Goal: Task Accomplishment & Management: Complete application form

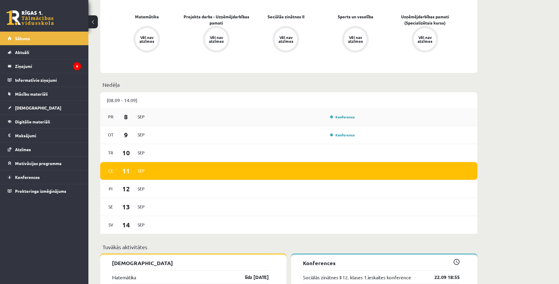
scroll to position [206, 0]
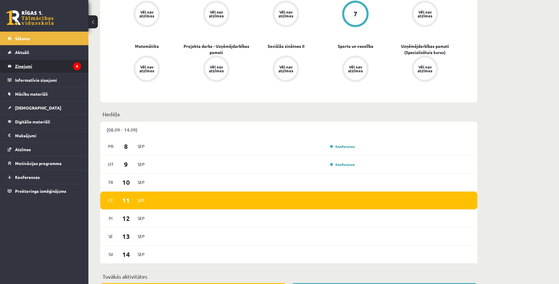
click at [47, 68] on legend "Ziņojumi 4" at bounding box center [48, 66] width 66 height 14
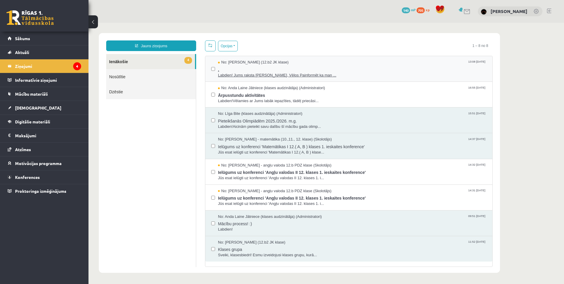
click at [346, 71] on span "." at bounding box center [352, 68] width 268 height 7
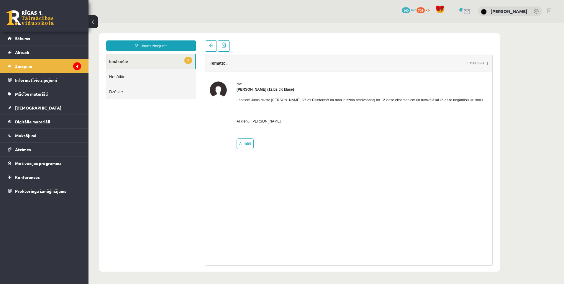
click at [143, 55] on link "3 Ienākošie" at bounding box center [150, 61] width 89 height 15
click at [133, 62] on link "3 Ienākošie" at bounding box center [150, 61] width 89 height 15
click at [120, 82] on link "Nosūtītie" at bounding box center [151, 76] width 90 height 15
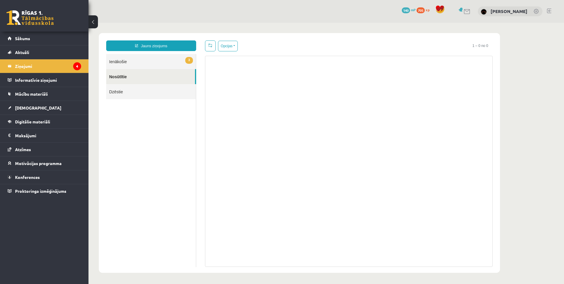
click at [136, 63] on link "3 Ienākošie" at bounding box center [151, 61] width 90 height 15
click at [140, 63] on link "3 Ienākošie" at bounding box center [151, 61] width 90 height 15
click at [147, 62] on link "3 Ienākošie" at bounding box center [151, 61] width 90 height 15
click at [131, 61] on link "3 Ienākošie" at bounding box center [151, 61] width 90 height 15
click at [139, 60] on link "3 Ienākošie" at bounding box center [151, 61] width 90 height 15
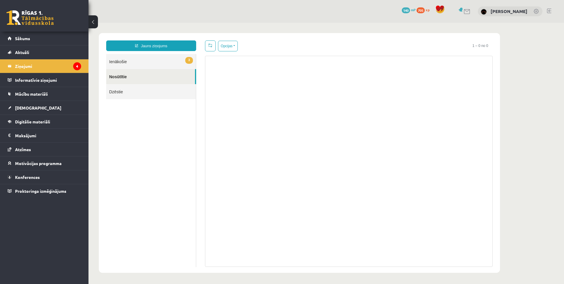
click at [140, 64] on link "3 Ienākošie" at bounding box center [151, 61] width 90 height 15
click at [117, 62] on link "3 Ienākošie" at bounding box center [151, 61] width 90 height 15
click at [124, 96] on link "Dzēstie" at bounding box center [151, 91] width 90 height 15
click at [129, 63] on link "3 Ienākošie" at bounding box center [151, 61] width 90 height 15
click at [124, 61] on link "3 Ienākošie" at bounding box center [151, 61] width 90 height 15
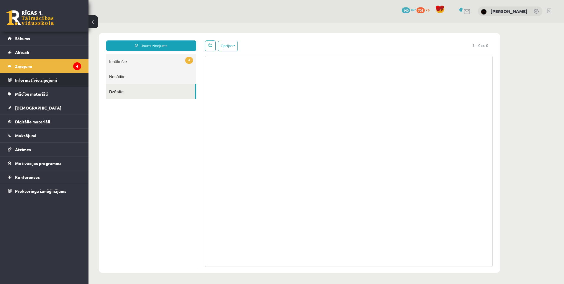
click at [40, 78] on legend "Informatīvie ziņojumi 0" at bounding box center [48, 80] width 66 height 14
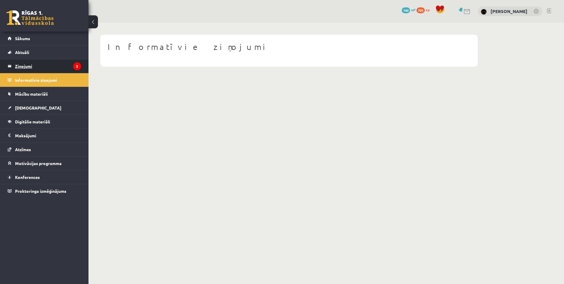
click at [26, 65] on legend "Ziņojumi 3" at bounding box center [48, 66] width 66 height 14
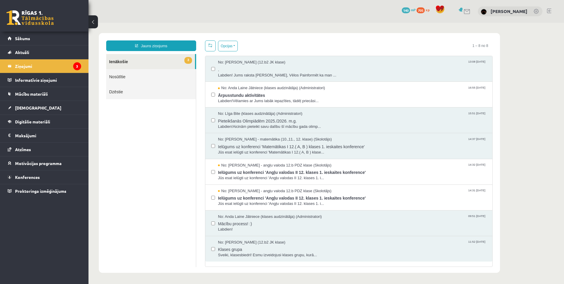
click at [24, 15] on link at bounding box center [29, 17] width 47 height 15
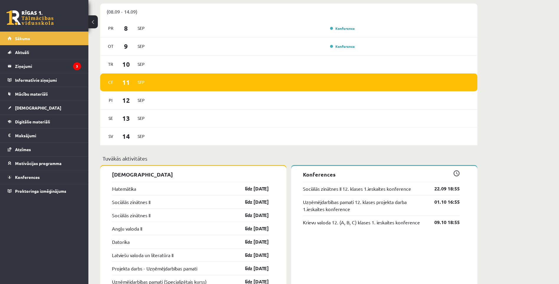
scroll to position [413, 0]
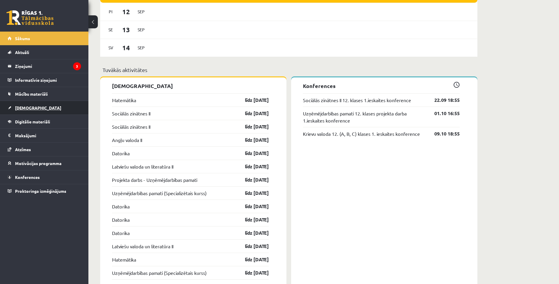
click at [27, 109] on span "[DEMOGRAPHIC_DATA]" at bounding box center [38, 107] width 46 height 5
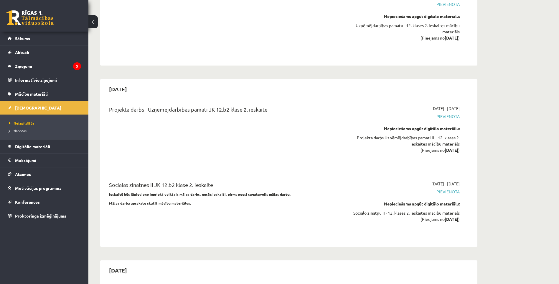
scroll to position [2006, 0]
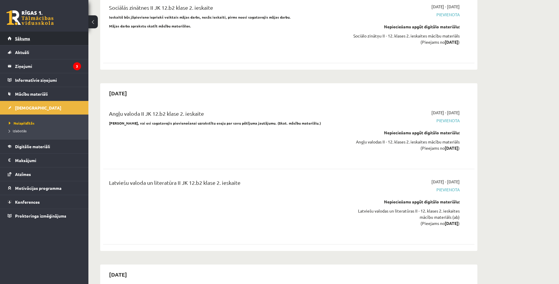
click at [25, 41] on link "Sākums" at bounding box center [44, 39] width 73 height 14
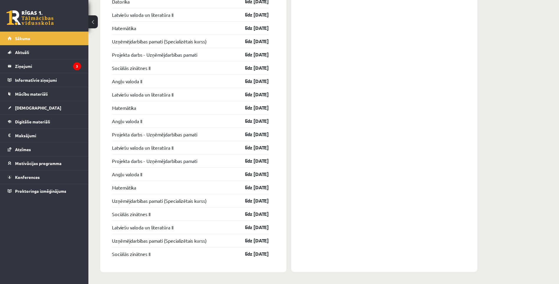
scroll to position [645, 0]
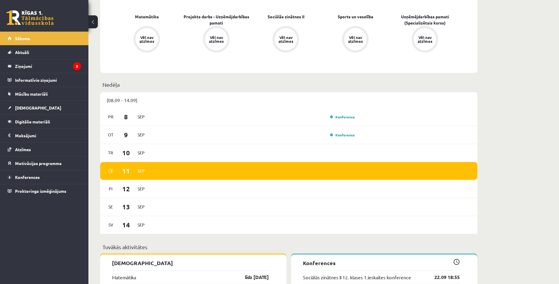
scroll to position [354, 0]
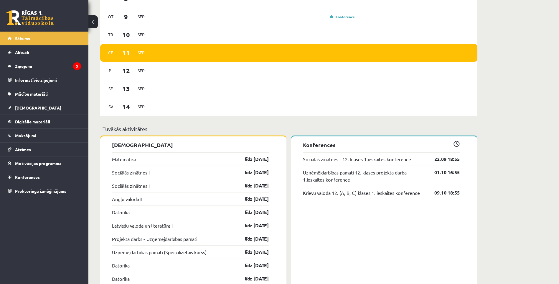
click at [136, 173] on link "Sociālās zinātnes II" at bounding box center [131, 172] width 38 height 7
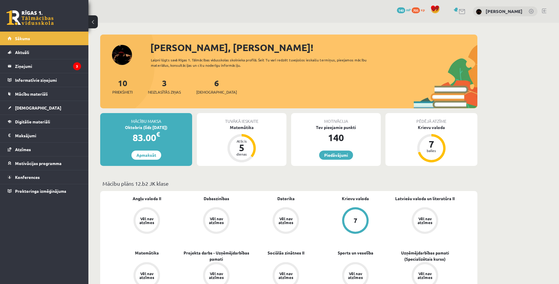
scroll to position [354, 0]
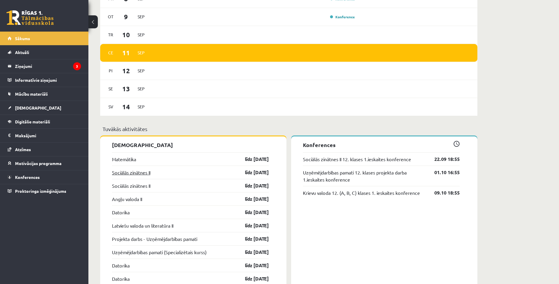
click at [128, 174] on link "Sociālās zinātnes II" at bounding box center [131, 172] width 38 height 7
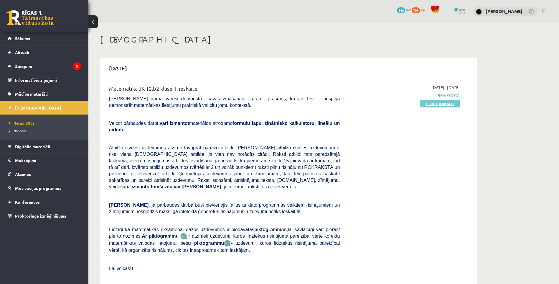
click at [433, 101] on link "Pildīt ieskaiti" at bounding box center [441, 104] width 40 height 8
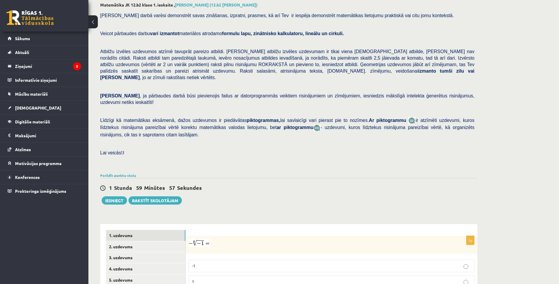
scroll to position [150, 0]
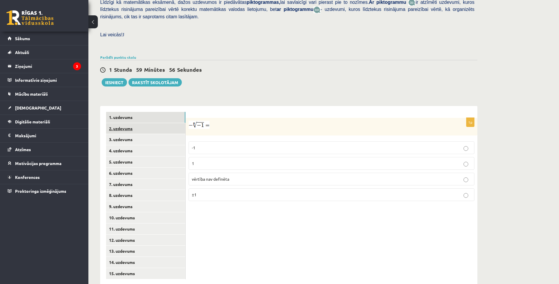
click at [139, 123] on link "2. uzdevums" at bounding box center [145, 128] width 79 height 11
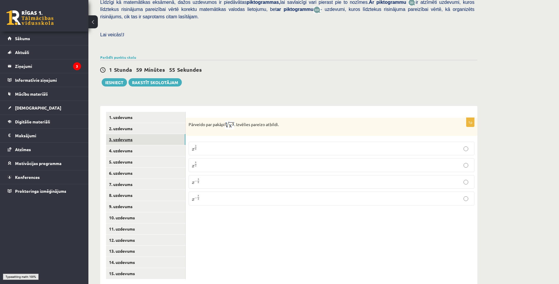
click at [140, 134] on link "3. uzdevums" at bounding box center [145, 139] width 79 height 11
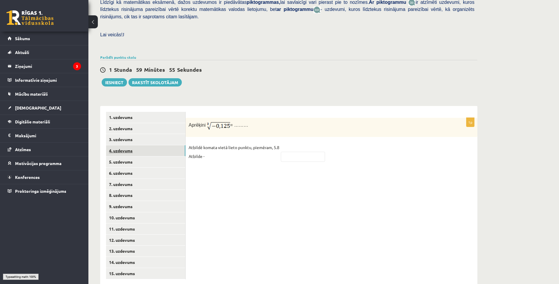
click at [142, 145] on link "4. uzdevums" at bounding box center [145, 150] width 79 height 11
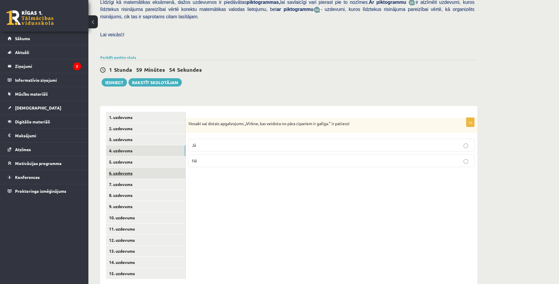
click at [137, 168] on link "6. uzdevums" at bounding box center [145, 173] width 79 height 11
click at [136, 179] on link "7. uzdevums" at bounding box center [145, 184] width 79 height 11
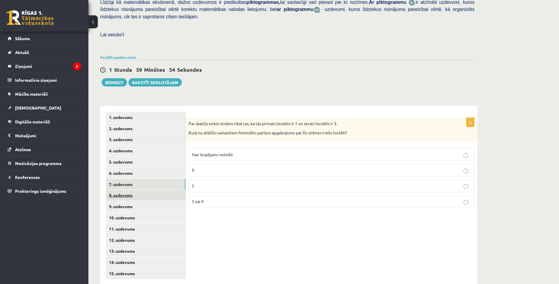
click at [137, 190] on link "8. uzdevums" at bounding box center [145, 195] width 79 height 11
click at [139, 234] on link "12. uzdevums" at bounding box center [145, 239] width 79 height 11
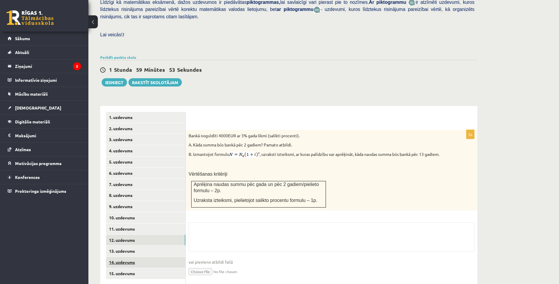
click at [134, 257] on link "14. uzdevums" at bounding box center [145, 262] width 79 height 11
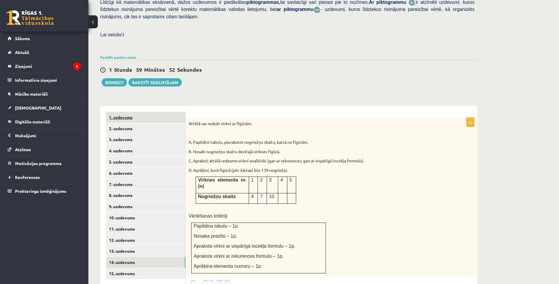
click at [130, 112] on link "1. uzdevums" at bounding box center [145, 117] width 79 height 11
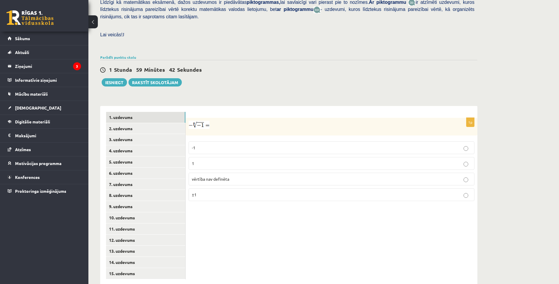
click at [220, 176] on span "vērtība nav definēta" at bounding box center [210, 178] width 37 height 5
click at [158, 123] on link "2. uzdevums" at bounding box center [145, 128] width 79 height 11
click at [225, 145] on p "x 3 8 x 3 8" at bounding box center [332, 148] width 280 height 7
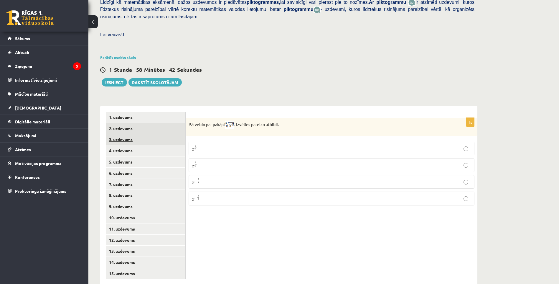
click at [135, 134] on link "3. uzdevums" at bounding box center [145, 139] width 79 height 11
click at [310, 152] on input "text" at bounding box center [303, 157] width 44 height 10
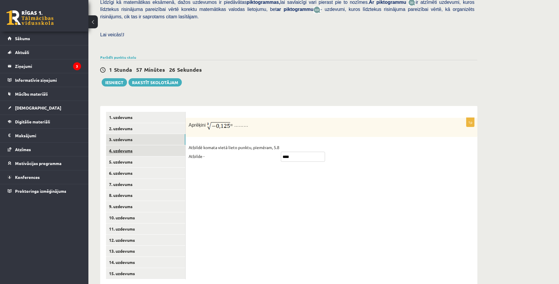
type input "****"
click at [139, 145] on link "4. uzdevums" at bounding box center [145, 150] width 79 height 11
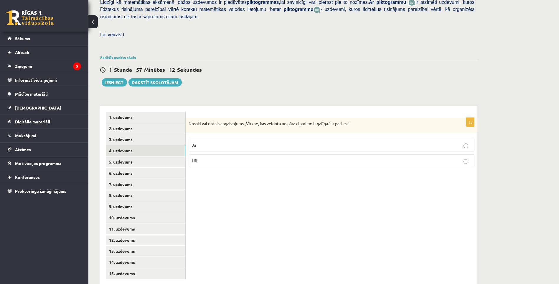
click at [252, 157] on p "Nē" at bounding box center [332, 160] width 280 height 6
click at [263, 154] on label "Nē" at bounding box center [332, 160] width 286 height 13
click at [266, 154] on label "Nē" at bounding box center [332, 160] width 286 height 13
click at [140, 156] on link "5. uzdevums" at bounding box center [145, 161] width 79 height 11
click at [266, 140] on label "Jā" at bounding box center [332, 146] width 286 height 13
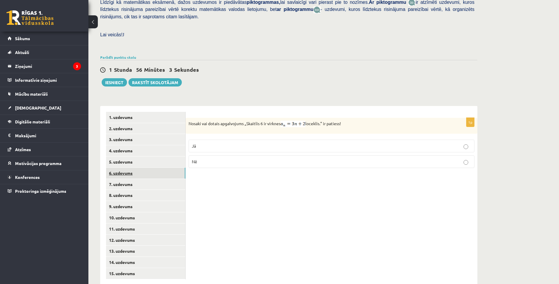
click at [150, 168] on link "6. uzdevums" at bounding box center [145, 173] width 79 height 11
click at [329, 142] on p "Jā" at bounding box center [332, 145] width 280 height 6
click at [145, 179] on link "7. uzdevums" at bounding box center [145, 184] width 79 height 11
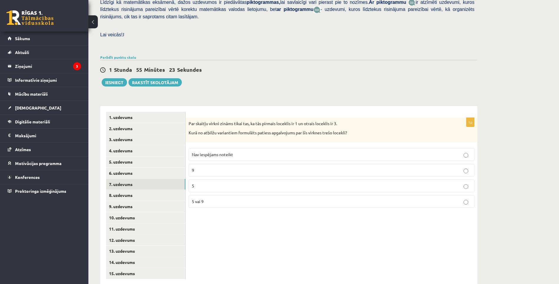
click at [216, 167] on p "9" at bounding box center [332, 170] width 280 height 6
click at [219, 179] on label "5" at bounding box center [332, 185] width 286 height 13
click at [222, 195] on fieldset "Nav iespējams noteikt 9 5 5 vai 9" at bounding box center [332, 177] width 286 height 64
click at [223, 198] on p "5 vai 9" at bounding box center [332, 201] width 280 height 6
drag, startPoint x: 215, startPoint y: 166, endPoint x: 215, endPoint y: 169, distance: 3.2
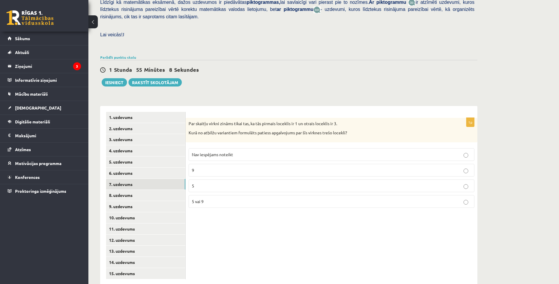
click at [215, 169] on fieldset "Nav iespējams noteikt 9 5 5 vai 9" at bounding box center [332, 177] width 286 height 64
click at [215, 179] on label "5" at bounding box center [332, 185] width 286 height 13
click at [156, 190] on link "8. uzdevums" at bounding box center [145, 195] width 79 height 11
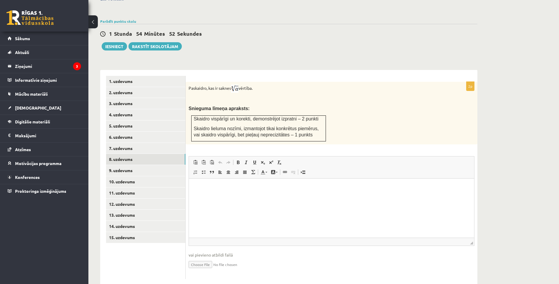
scroll to position [157, 0]
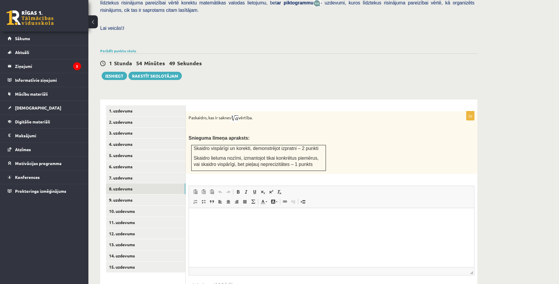
click at [322, 226] on html at bounding box center [331, 217] width 285 height 18
click at [130, 194] on link "9. uzdevums" at bounding box center [145, 199] width 79 height 11
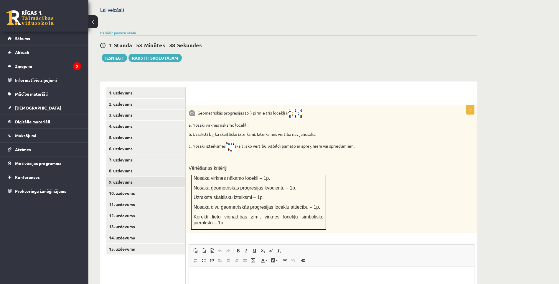
scroll to position [204, 0]
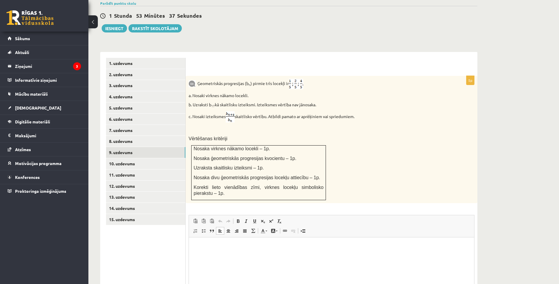
click at [214, 255] on html at bounding box center [331, 246] width 285 height 18
click at [198, 227] on link "Insert/Remove Numbered List" at bounding box center [195, 231] width 8 height 8
click at [195, 228] on span at bounding box center [195, 230] width 5 height 5
click at [302, 228] on span at bounding box center [303, 230] width 5 height 5
drag, startPoint x: 288, startPoint y: 242, endPoint x: 284, endPoint y: 244, distance: 4.0
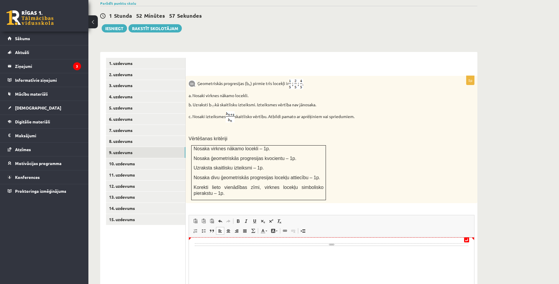
click at [288, 243] on div "Page Break" at bounding box center [332, 244] width 274 height 3
click at [200, 243] on div "Page Break" at bounding box center [332, 244] width 274 height 3
click at [199, 243] on div "Page Break" at bounding box center [332, 244] width 274 height 3
click at [199, 244] on div "Page Break" at bounding box center [332, 244] width 274 height 3
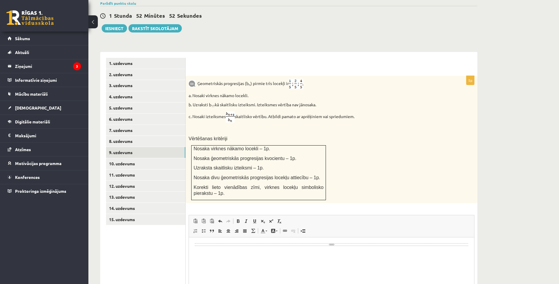
click at [334, 261] on html "*" at bounding box center [331, 249] width 285 height 24
drag, startPoint x: 332, startPoint y: 245, endPoint x: 329, endPoint y: 250, distance: 6.0
click at [329, 250] on body "Editor, wiswyg-editor-user-answer-47024969095580" at bounding box center [332, 249] width 274 height 13
click at [304, 228] on span at bounding box center [303, 230] width 5 height 5
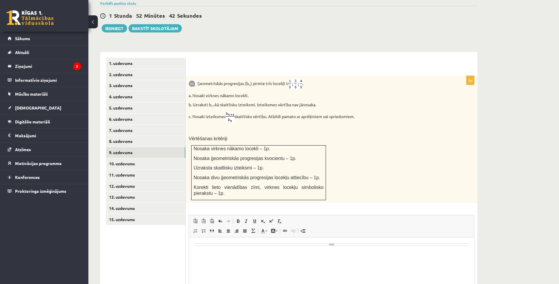
click at [248, 251] on html "*" at bounding box center [331, 244] width 285 height 14
click at [253, 249] on div "Page Break" at bounding box center [332, 250] width 274 height 3
click at [291, 255] on html "**********" at bounding box center [331, 247] width 285 height 21
drag, startPoint x: 297, startPoint y: 249, endPoint x: 294, endPoint y: 250, distance: 3.3
click at [295, 250] on div "Page Break" at bounding box center [332, 250] width 274 height 3
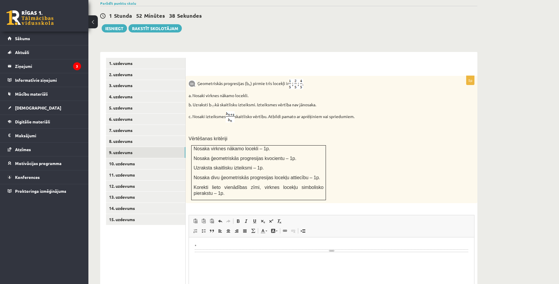
drag, startPoint x: 294, startPoint y: 250, endPoint x: 291, endPoint y: 259, distance: 9.2
click at [291, 257] on html "**********" at bounding box center [331, 247] width 285 height 21
click at [296, 79] on img at bounding box center [296, 84] width 14 height 10
click at [229, 247] on body "**********" at bounding box center [332, 246] width 274 height 6
click at [253, 219] on span at bounding box center [254, 221] width 5 height 5
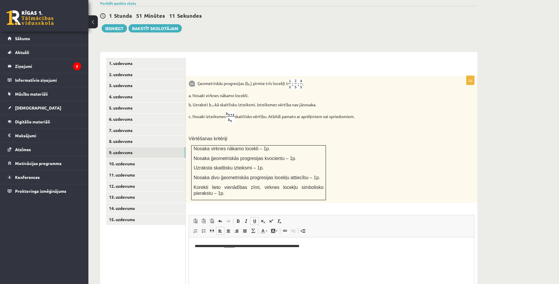
click at [254, 219] on span at bounding box center [254, 221] width 5 height 5
drag, startPoint x: 418, startPoint y: 277, endPoint x: 369, endPoint y: 266, distance: 49.9
click at [415, 255] on html "**********" at bounding box center [331, 246] width 285 height 18
click at [202, 244] on p "**********" at bounding box center [332, 246] width 274 height 6
click at [304, 248] on p "**********" at bounding box center [332, 246] width 274 height 6
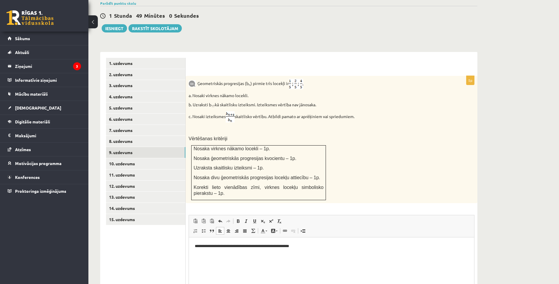
click at [229, 245] on p "**********" at bounding box center [332, 246] width 274 height 6
drag, startPoint x: 311, startPoint y: 245, endPoint x: 304, endPoint y: 251, distance: 9.2
click at [310, 245] on p "**********" at bounding box center [332, 246] width 274 height 6
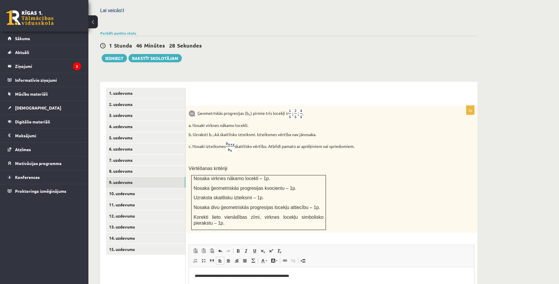
scroll to position [145, 0]
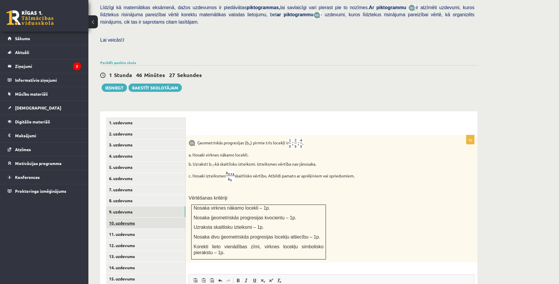
click at [146, 217] on link "10. uzdevums" at bounding box center [145, 222] width 79 height 11
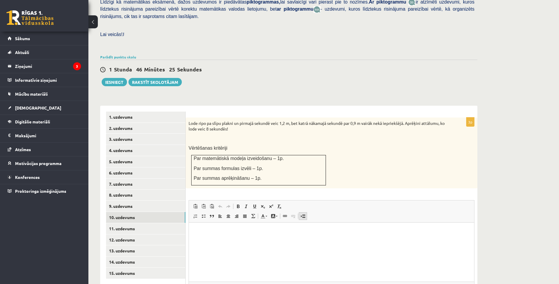
scroll to position [0, 0]
click at [146, 223] on link "11. uzdevums" at bounding box center [145, 228] width 79 height 11
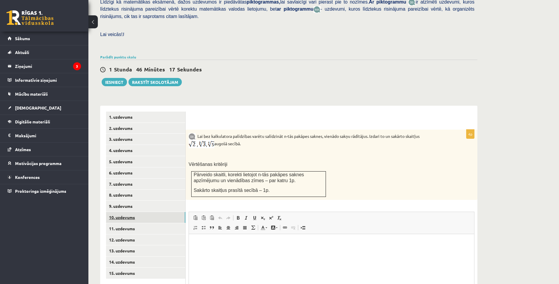
click at [145, 212] on link "10. uzdevums" at bounding box center [145, 217] width 79 height 11
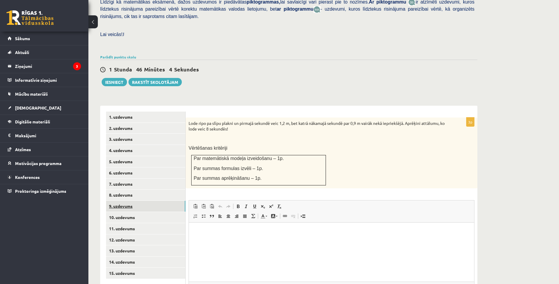
click at [124, 201] on link "9. uzdevums" at bounding box center [145, 206] width 79 height 11
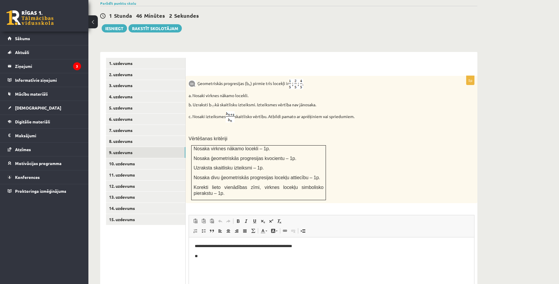
scroll to position [234, 0]
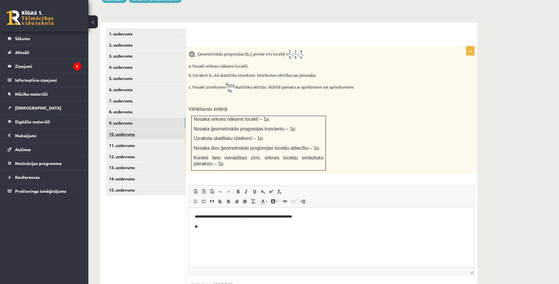
click at [139, 129] on link "10. uzdevums" at bounding box center [145, 134] width 79 height 11
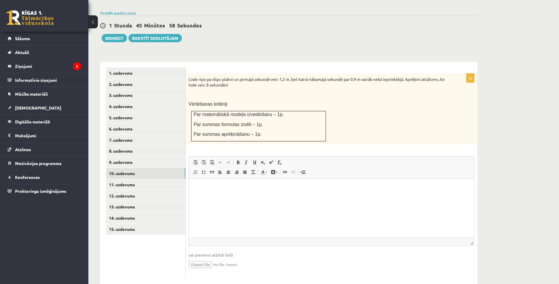
scroll to position [0, 0]
click at [146, 68] on link "1. uzdevums" at bounding box center [145, 73] width 79 height 11
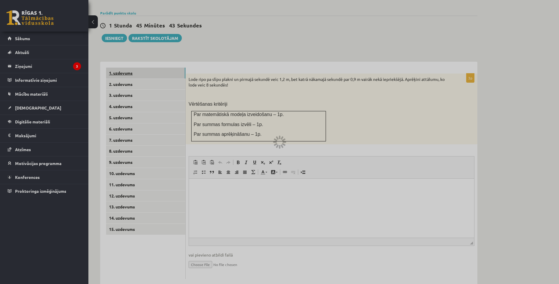
scroll to position [150, 0]
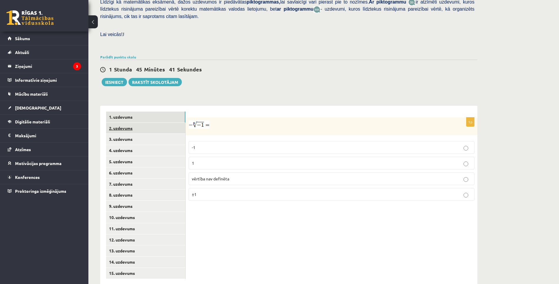
click at [134, 123] on link "2. uzdevums" at bounding box center [145, 128] width 79 height 11
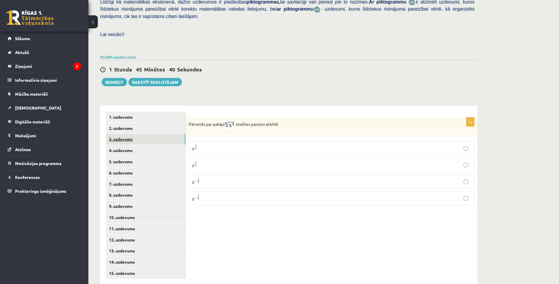
click at [150, 134] on link "3. uzdevums" at bounding box center [145, 139] width 79 height 11
click at [150, 145] on link "4. uzdevums" at bounding box center [145, 150] width 79 height 11
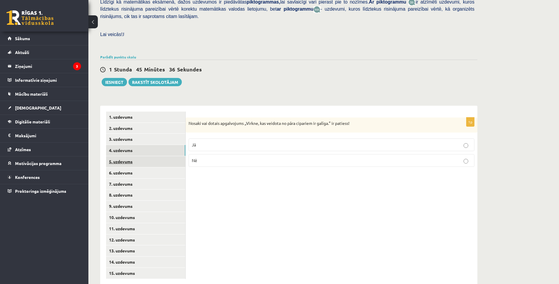
click at [141, 156] on link "5. uzdevums" at bounding box center [145, 161] width 79 height 11
click at [150, 167] on link "6. uzdevums" at bounding box center [145, 172] width 79 height 11
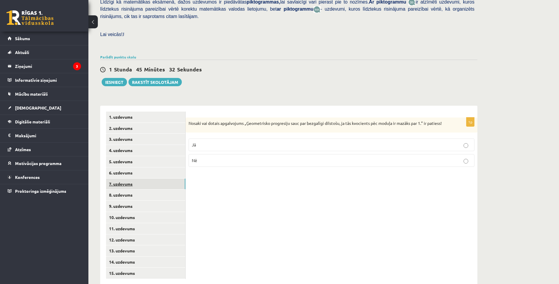
click at [156, 178] on link "7. uzdevums" at bounding box center [145, 183] width 79 height 11
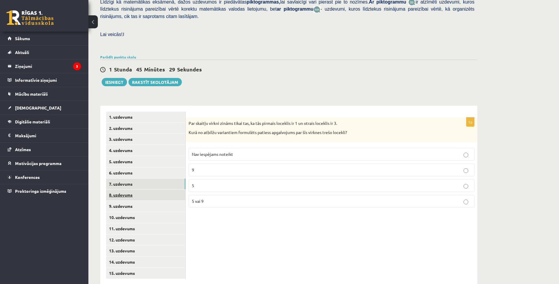
click at [138, 189] on link "8. uzdevums" at bounding box center [145, 194] width 79 height 11
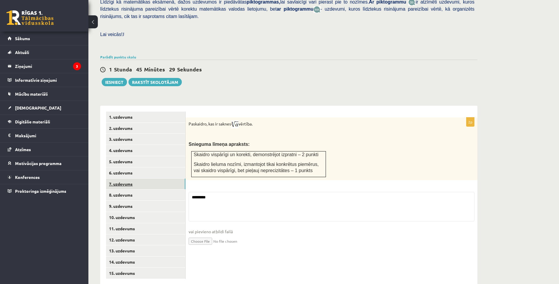
click at [138, 178] on link "7. uzdevums" at bounding box center [145, 183] width 79 height 11
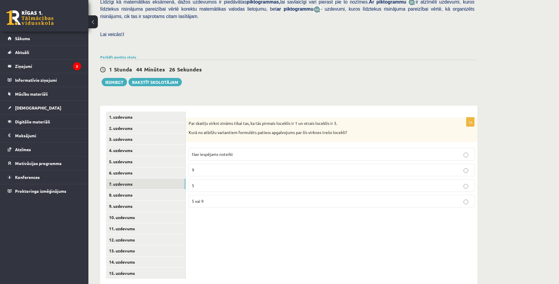
click at [319, 151] on p "Nav iespējams noteikt" at bounding box center [332, 154] width 280 height 6
click at [159, 189] on link "8. uzdevums" at bounding box center [145, 194] width 79 height 11
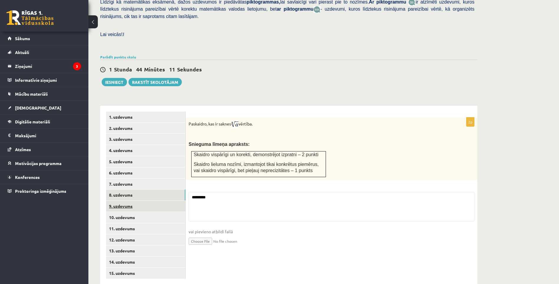
click at [159, 201] on link "9. uzdevums" at bounding box center [145, 206] width 79 height 11
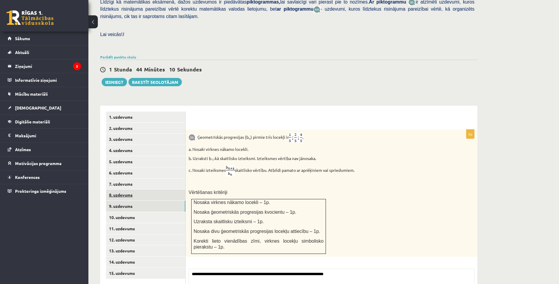
click at [154, 189] on link "8. uzdevums" at bounding box center [145, 194] width 79 height 11
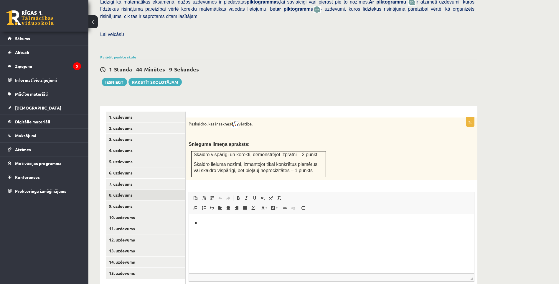
scroll to position [0, 0]
click at [131, 201] on link "9. uzdevums" at bounding box center [145, 206] width 79 height 11
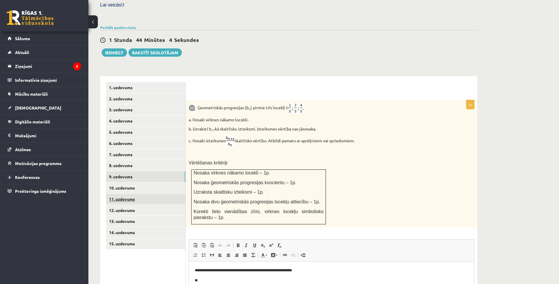
click at [146, 193] on link "11. uzdevums" at bounding box center [145, 198] width 79 height 11
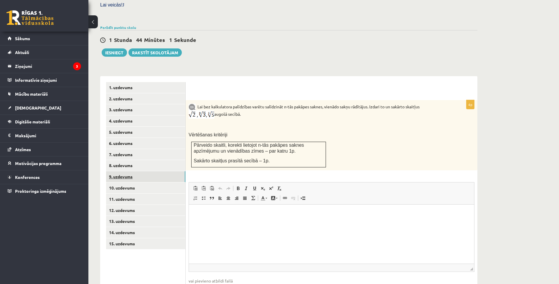
click at [140, 171] on link "9. uzdevums" at bounding box center [145, 176] width 79 height 11
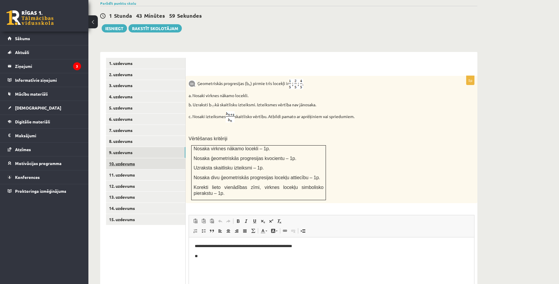
click at [144, 158] on link "10. uzdevums" at bounding box center [145, 163] width 79 height 11
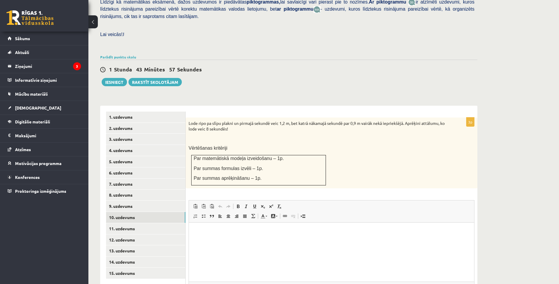
click at [256, 202] on span "Bold Keyboard shortcut Ctrl+B Italic Keyboard shortcut Ctrl+I Underline Keyboar…" at bounding box center [259, 207] width 51 height 10
click at [262, 240] on html at bounding box center [331, 231] width 285 height 18
click at [204, 204] on span at bounding box center [203, 206] width 5 height 5
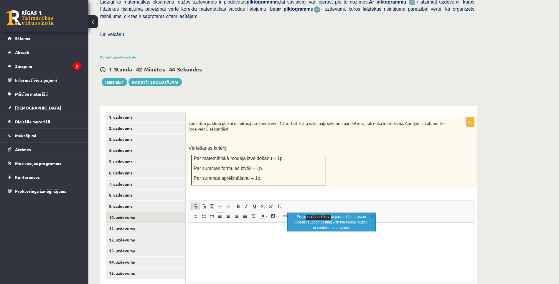
click at [198, 202] on link "Paste Keyboard shortcut Ctrl+V" at bounding box center [195, 206] width 8 height 8
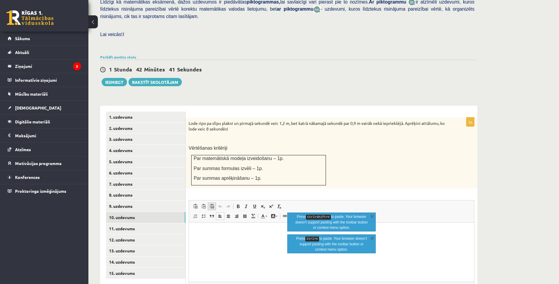
click at [213, 204] on span at bounding box center [212, 206] width 5 height 5
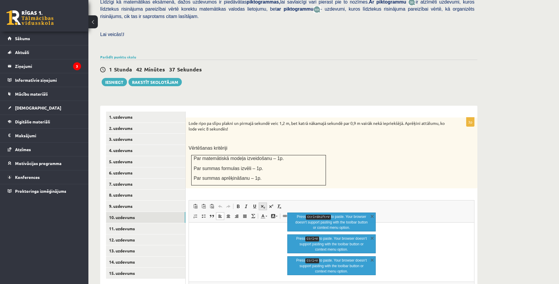
click at [262, 204] on span at bounding box center [263, 206] width 5 height 5
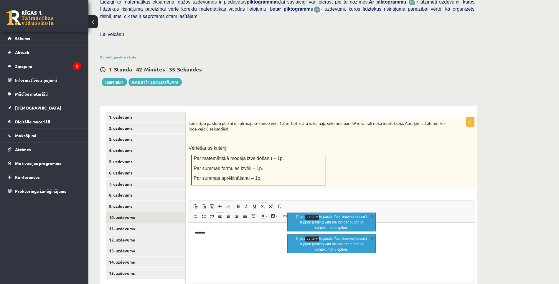
click at [262, 204] on span at bounding box center [263, 206] width 5 height 5
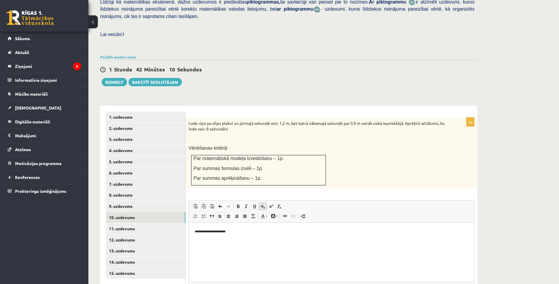
click at [263, 204] on span at bounding box center [263, 206] width 5 height 5
click at [262, 204] on span at bounding box center [263, 206] width 5 height 5
click at [265, 202] on link "Subscript" at bounding box center [263, 206] width 8 height 8
click at [239, 231] on p "**********" at bounding box center [332, 231] width 274 height 6
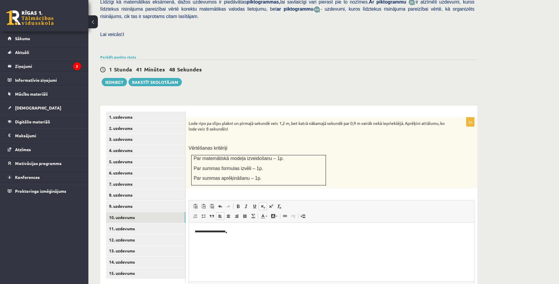
click at [235, 229] on p "**********" at bounding box center [332, 231] width 274 height 6
drag, startPoint x: 234, startPoint y: 230, endPoint x: 237, endPoint y: 228, distance: 3.8
click at [227, 230] on span "**********" at bounding box center [211, 231] width 32 height 3
click at [264, 204] on span at bounding box center [263, 206] width 5 height 5
click at [263, 204] on span at bounding box center [263, 206] width 5 height 5
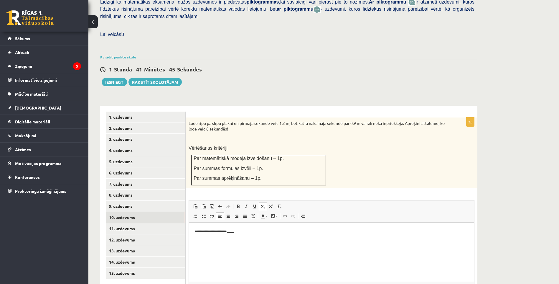
click at [241, 229] on p "**********" at bounding box center [332, 231] width 274 height 6
click at [262, 204] on span at bounding box center [263, 206] width 5 height 5
click at [242, 228] on p "**********" at bounding box center [332, 231] width 274 height 6
click at [241, 230] on p "**********" at bounding box center [332, 231] width 274 height 6
click at [265, 204] on span at bounding box center [263, 206] width 5 height 5
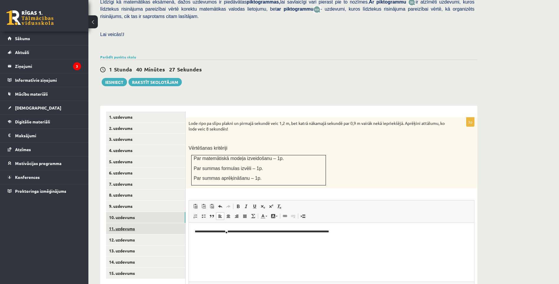
click at [150, 223] on link "11. uzdevums" at bounding box center [145, 228] width 79 height 11
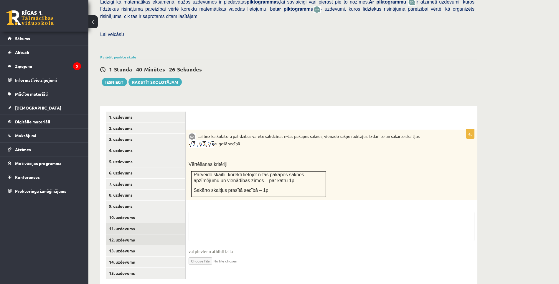
click at [143, 234] on link "12. uzdevums" at bounding box center [145, 239] width 79 height 11
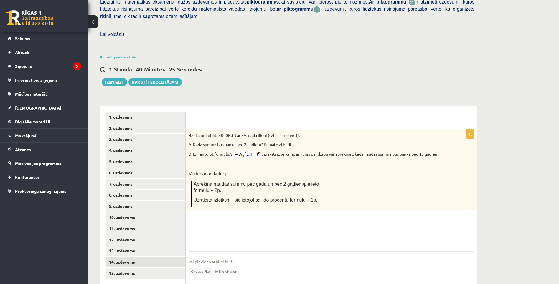
click at [147, 256] on link "14. uzdevums" at bounding box center [145, 261] width 79 height 11
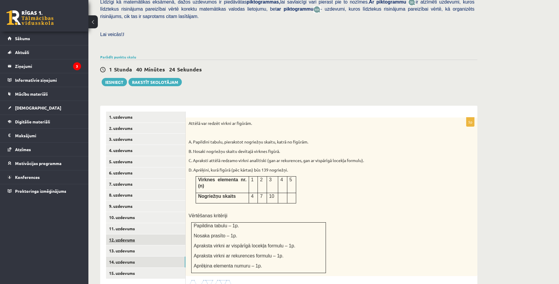
click at [144, 234] on link "12. uzdevums" at bounding box center [145, 239] width 79 height 11
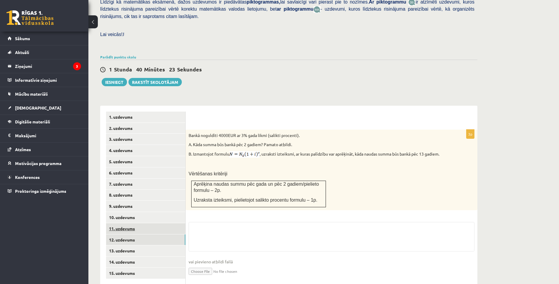
click at [149, 223] on link "11. uzdevums" at bounding box center [145, 228] width 79 height 11
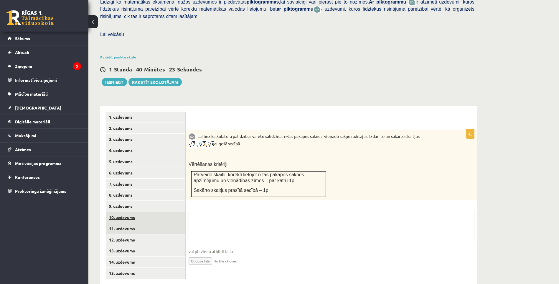
click at [143, 212] on link "10. uzdevums" at bounding box center [145, 217] width 79 height 11
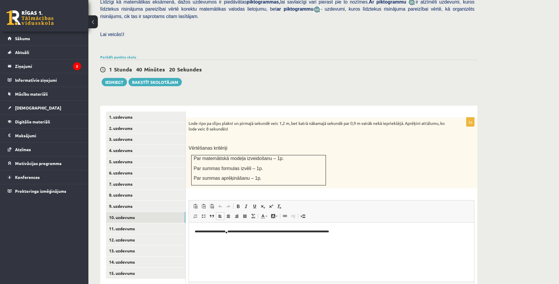
click at [329, 230] on span "**********" at bounding box center [262, 231] width 134 height 3
click at [365, 232] on p "**********" at bounding box center [332, 231] width 274 height 6
click at [265, 204] on span at bounding box center [263, 206] width 5 height 5
click at [261, 204] on span at bounding box center [263, 206] width 5 height 5
click at [161, 223] on link "11. uzdevums" at bounding box center [145, 228] width 79 height 11
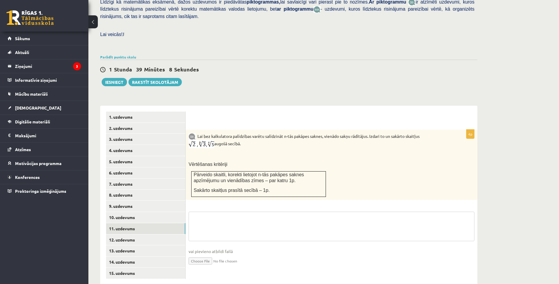
click at [273, 225] on textarea at bounding box center [332, 225] width 286 height 29
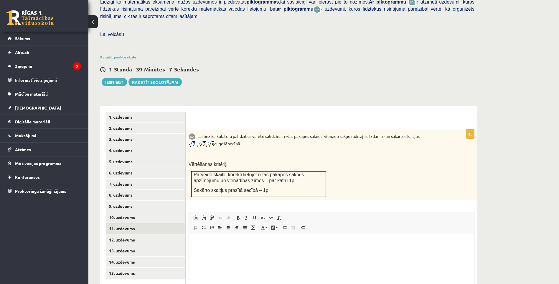
click at [298, 252] on html at bounding box center [331, 243] width 285 height 18
click at [207, 252] on html at bounding box center [331, 243] width 285 height 18
click at [238, 215] on span at bounding box center [238, 217] width 5 height 5
click at [239, 215] on span at bounding box center [238, 217] width 5 height 5
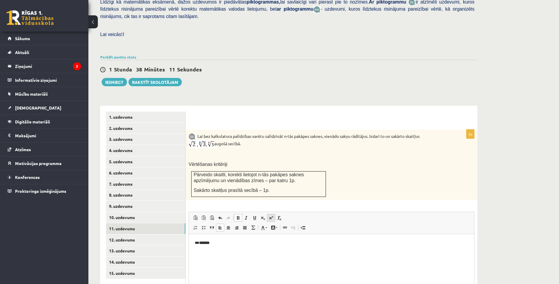
click at [271, 215] on span at bounding box center [271, 217] width 5 height 5
click at [274, 214] on link "Superscript" at bounding box center [271, 218] width 8 height 8
click at [284, 214] on span "Bold Keyboard shortcut Ctrl+B Italic Keyboard shortcut Ctrl+I Underline Keyboar…" at bounding box center [259, 218] width 50 height 8
click at [279, 215] on span at bounding box center [279, 217] width 5 height 5
click at [278, 215] on span at bounding box center [279, 217] width 5 height 5
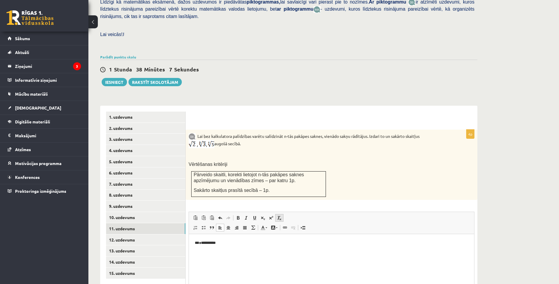
click at [278, 215] on span at bounding box center [279, 217] width 5 height 5
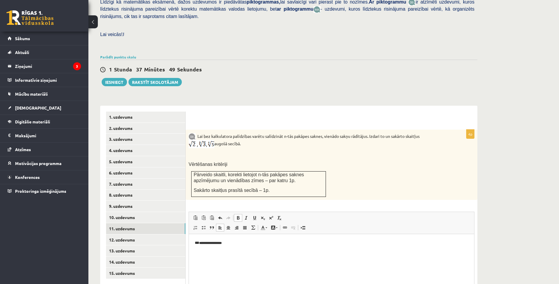
click at [237, 215] on span at bounding box center [238, 217] width 5 height 5
click at [271, 215] on span at bounding box center [271, 217] width 5 height 5
click at [265, 215] on span at bounding box center [263, 217] width 5 height 5
click at [271, 215] on span at bounding box center [271, 217] width 5 height 5
click at [265, 214] on link "Subscript" at bounding box center [263, 218] width 8 height 8
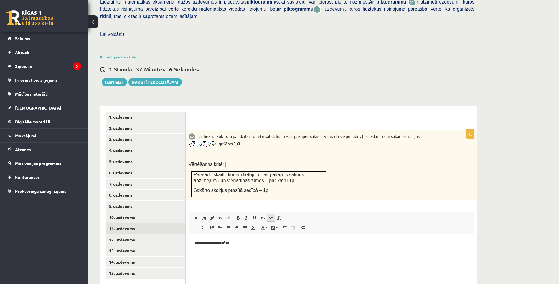
click at [268, 214] on link "Superscript" at bounding box center [271, 218] width 8 height 8
click at [271, 215] on span at bounding box center [271, 217] width 5 height 5
click at [264, 215] on span at bounding box center [263, 217] width 5 height 5
click at [268, 214] on link "Superscript" at bounding box center [271, 218] width 8 height 8
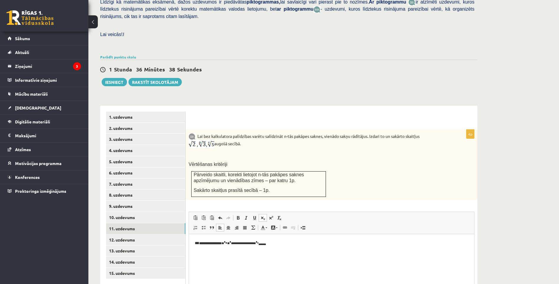
click at [265, 215] on span at bounding box center [263, 217] width 5 height 5
click at [264, 215] on span at bounding box center [263, 217] width 5 height 5
click at [272, 215] on span at bounding box center [271, 217] width 5 height 5
click at [270, 215] on span at bounding box center [271, 217] width 5 height 5
click at [269, 215] on span at bounding box center [271, 217] width 5 height 5
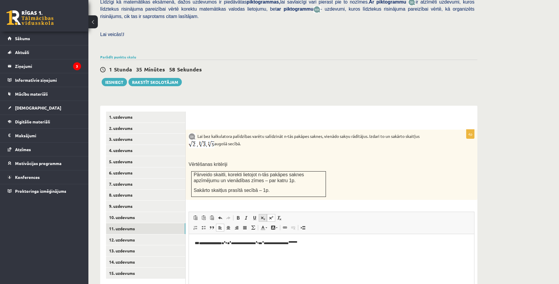
click at [262, 215] on span at bounding box center [263, 217] width 5 height 5
click at [269, 215] on span at bounding box center [271, 217] width 5 height 5
click at [267, 214] on span "Bold Keyboard shortcut Ctrl+B Italic Keyboard shortcut Ctrl+I Underline Keyboar…" at bounding box center [259, 218] width 50 height 8
click at [264, 215] on span at bounding box center [263, 217] width 5 height 5
drag, startPoint x: 270, startPoint y: 205, endPoint x: 263, endPoint y: 206, distance: 6.5
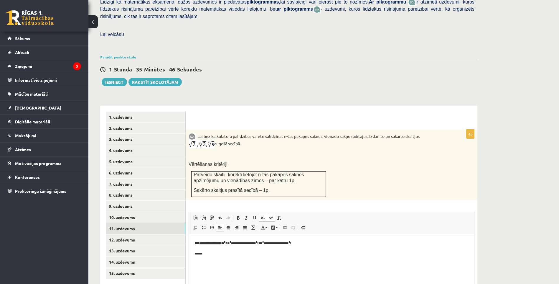
click at [269, 214] on link "Superscript" at bounding box center [271, 218] width 8 height 8
click at [263, 215] on span at bounding box center [263, 217] width 5 height 5
click at [146, 234] on link "12. uzdevums" at bounding box center [145, 239] width 79 height 11
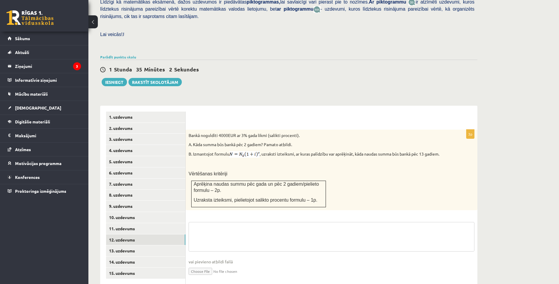
click at [268, 224] on textarea at bounding box center [332, 236] width 286 height 29
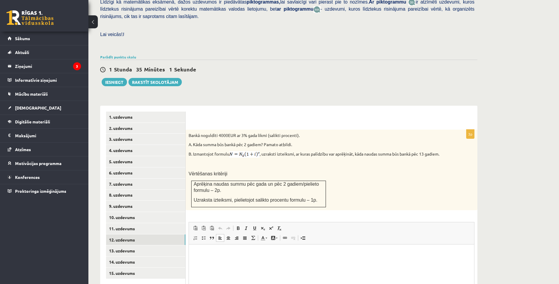
drag, startPoint x: 215, startPoint y: 277, endPoint x: 452, endPoint y: 448, distance: 292.3
click at [215, 262] on html at bounding box center [331, 253] width 285 height 18
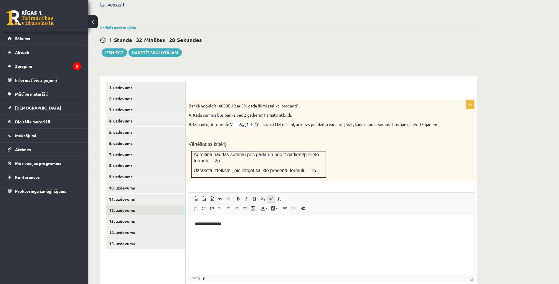
click at [274, 195] on link "Superscript" at bounding box center [271, 199] width 8 height 8
click at [245, 224] on p "**********" at bounding box center [332, 224] width 274 height 7
click at [269, 196] on span at bounding box center [271, 198] width 5 height 5
click at [271, 196] on span at bounding box center [271, 198] width 5 height 5
click at [269, 196] on span at bounding box center [271, 198] width 5 height 5
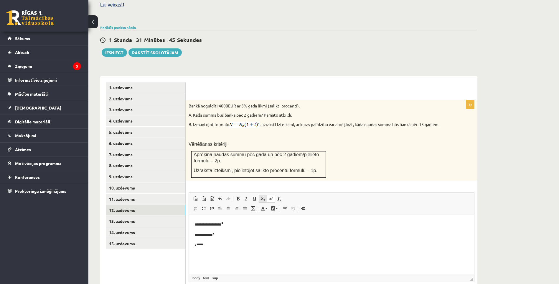
click at [265, 196] on span at bounding box center [263, 198] width 5 height 5
drag, startPoint x: 272, startPoint y: 186, endPoint x: 265, endPoint y: 187, distance: 6.8
click at [271, 196] on span at bounding box center [271, 198] width 5 height 5
click at [263, 196] on span at bounding box center [263, 198] width 5 height 5
click at [265, 196] on span at bounding box center [263, 198] width 5 height 5
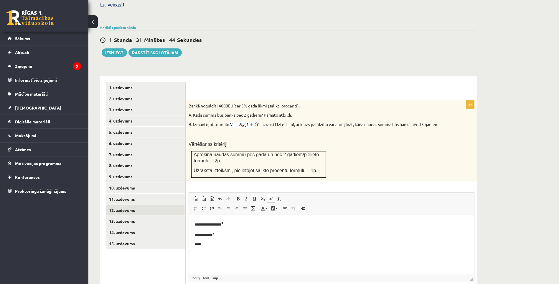
drag, startPoint x: 269, startPoint y: 186, endPoint x: 273, endPoint y: 184, distance: 4.2
click at [269, 196] on span at bounding box center [271, 198] width 5 height 5
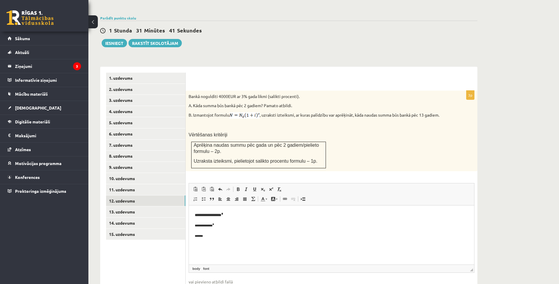
click at [249, 233] on body "**********" at bounding box center [332, 224] width 274 height 27
click at [199, 223] on p "**********" at bounding box center [332, 225] width 274 height 6
click at [204, 234] on body "**********" at bounding box center [332, 224] width 274 height 27
click at [196, 209] on html "**********" at bounding box center [331, 234] width 285 height 59
drag, startPoint x: 196, startPoint y: 209, endPoint x: 195, endPoint y: 212, distance: 3.3
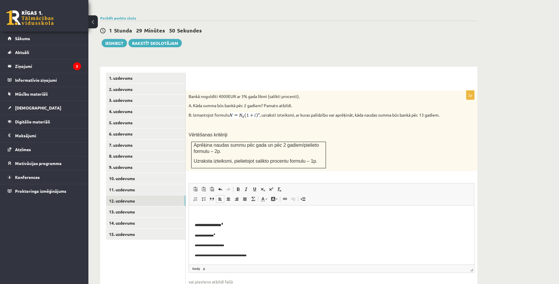
click at [195, 212] on html "**********" at bounding box center [331, 239] width 285 height 69
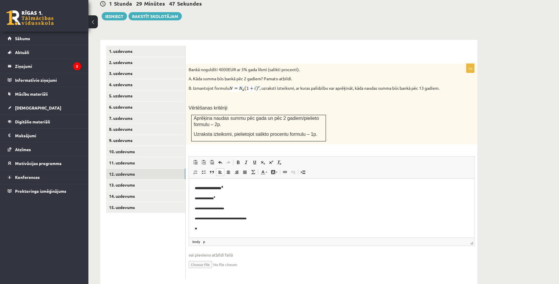
click at [205, 225] on p "**" at bounding box center [332, 228] width 274 height 6
click at [270, 160] on span at bounding box center [271, 162] width 5 height 5
click at [257, 230] on p "**********" at bounding box center [332, 228] width 274 height 6
click at [271, 160] on span at bounding box center [271, 162] width 5 height 5
click at [273, 160] on span at bounding box center [271, 162] width 5 height 5
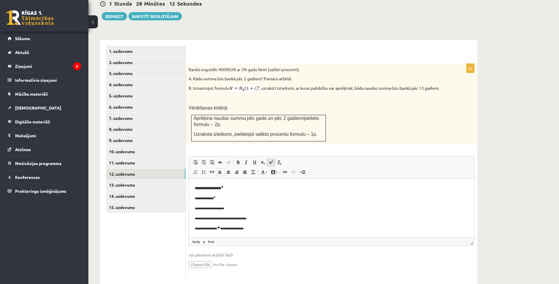
scroll to position [13, 0]
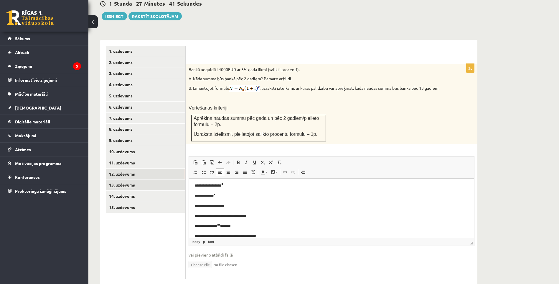
click at [138, 179] on link "13. uzdevums" at bounding box center [145, 184] width 79 height 11
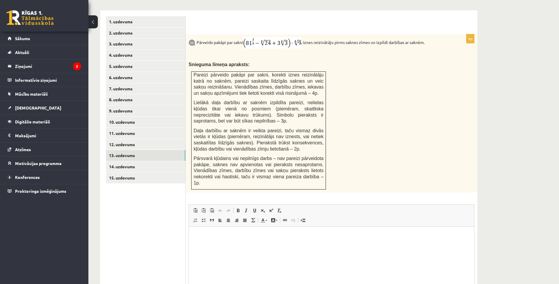
scroll to position [187, 0]
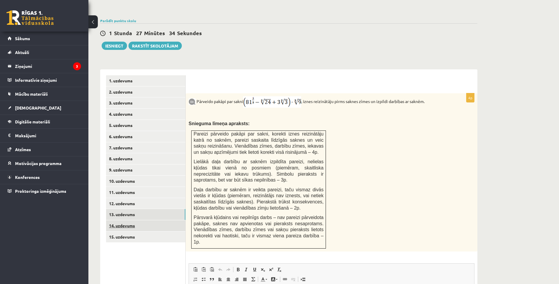
click at [140, 220] on link "14. uzdevums" at bounding box center [145, 225] width 79 height 11
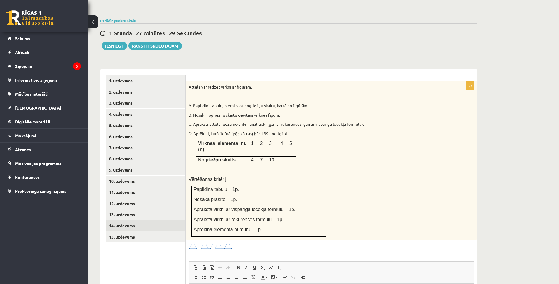
scroll to position [216, 0]
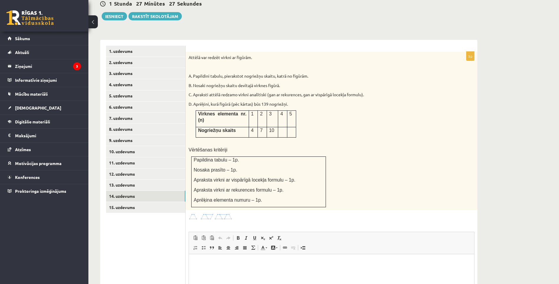
click at [246, 213] on div at bounding box center [332, 216] width 286 height 7
click at [244, 206] on div "5p Attēlā var redzēt virkni ar figūrām. A. Papildini tabulu, pierakstot nogriež…" at bounding box center [332, 203] width 292 height 303
drag, startPoint x: 234, startPoint y: 202, endPoint x: 233, endPoint y: 194, distance: 8.0
click at [234, 194] on div "5p Attēlā var redzēt virkni ar figūrām. A. Papildini tabulu, pierakstot nogriež…" at bounding box center [332, 203] width 292 height 303
drag, startPoint x: 233, startPoint y: 194, endPoint x: 211, endPoint y: 195, distance: 21.9
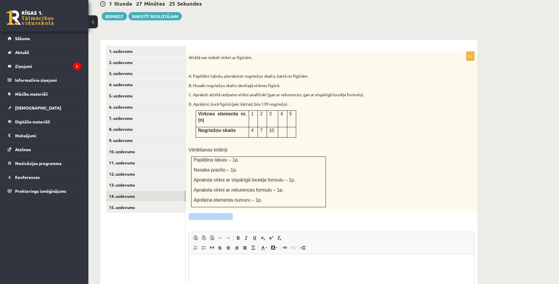
click at [211, 195] on div "5p Attēlā var redzēt virkni ar figūrām. A. Papildini tabulu, pierakstot nogriež…" at bounding box center [332, 203] width 292 height 303
drag, startPoint x: 211, startPoint y: 195, endPoint x: 304, endPoint y: 201, distance: 93.1
click at [304, 201] on div "5p Attēlā var redzēt virkni ar figūrām. A. Papildini tabulu, pierakstot nogriež…" at bounding box center [332, 203] width 292 height 303
click at [155, 202] on link "15. uzdevums" at bounding box center [145, 207] width 79 height 11
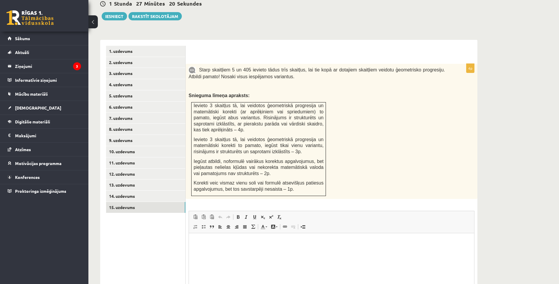
click at [263, 223] on link "Text Color" at bounding box center [264, 227] width 10 height 8
click at [393, 155] on div "Starp skaitļiem 5 un 405 ievieto tādus trīs skaitļus, lai tie kopā ar dotajiem …" at bounding box center [332, 131] width 292 height 135
click at [131, 191] on link "14. uzdevums" at bounding box center [145, 196] width 79 height 11
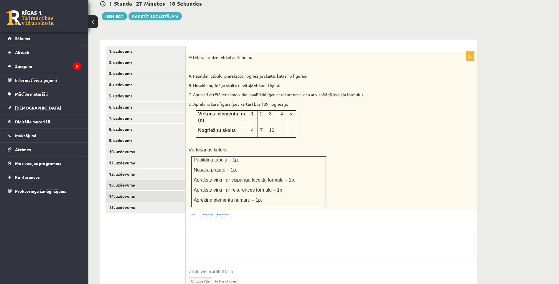
click at [140, 179] on link "13. uzdevums" at bounding box center [145, 184] width 79 height 11
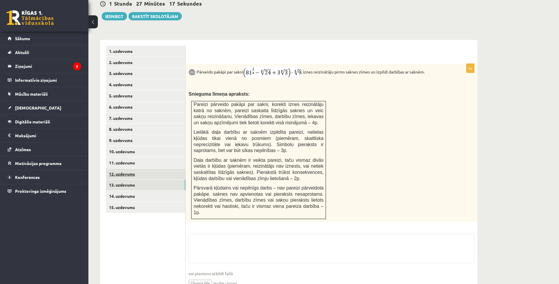
click at [142, 168] on link "12. uzdevums" at bounding box center [145, 173] width 79 height 11
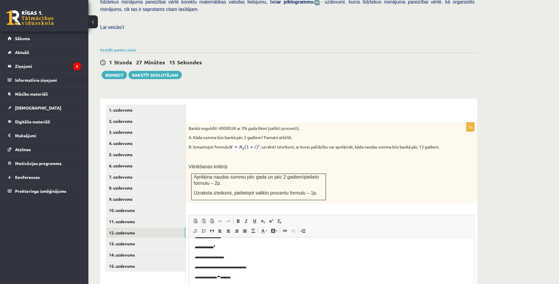
scroll to position [216, 0]
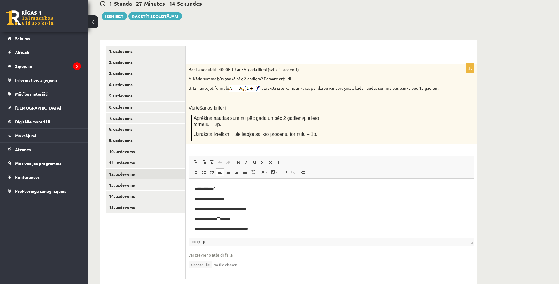
click at [299, 226] on p "**********" at bounding box center [332, 229] width 274 height 6
click at [147, 191] on link "14. uzdevums" at bounding box center [145, 196] width 79 height 11
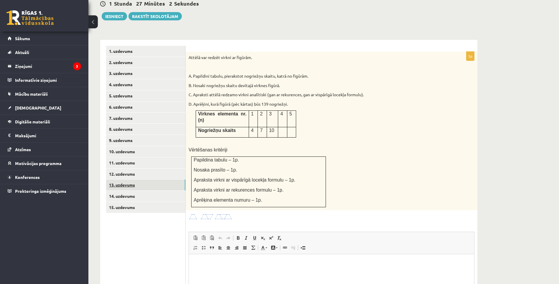
click at [144, 179] on link "13. uzdevums" at bounding box center [145, 184] width 79 height 11
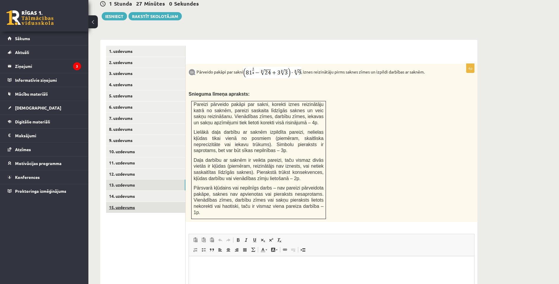
scroll to position [0, 0]
click at [143, 202] on link "15. uzdevums" at bounding box center [145, 207] width 79 height 11
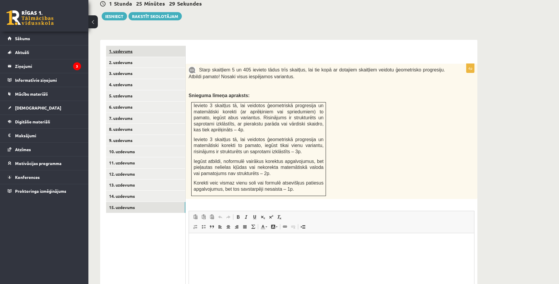
click at [146, 46] on link "1. uzdevums" at bounding box center [145, 51] width 79 height 11
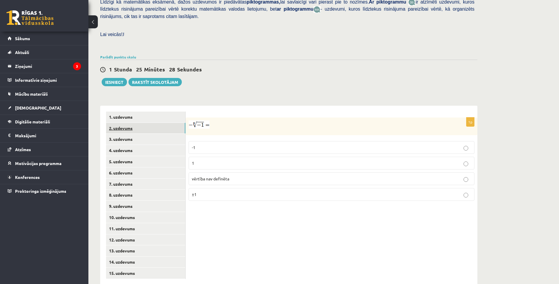
click at [144, 123] on link "2. uzdevums" at bounding box center [145, 128] width 79 height 11
click at [137, 134] on link "3. uzdevums" at bounding box center [145, 139] width 79 height 11
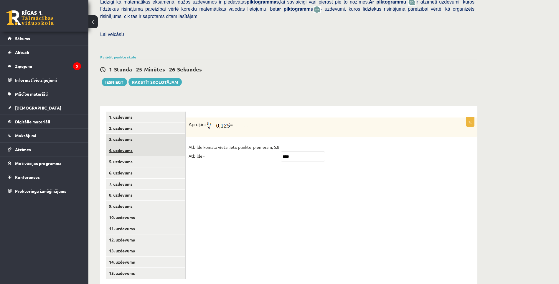
click at [150, 145] on link "4. uzdevums" at bounding box center [145, 150] width 79 height 11
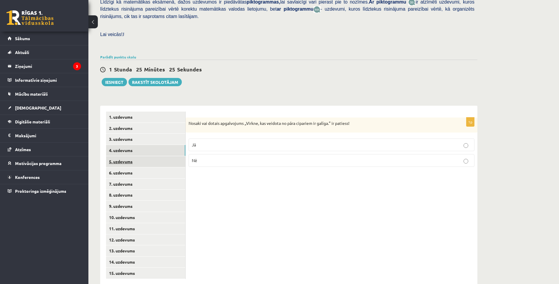
click at [148, 156] on link "5. uzdevums" at bounding box center [145, 161] width 79 height 11
click at [147, 167] on link "6. uzdevums" at bounding box center [145, 172] width 79 height 11
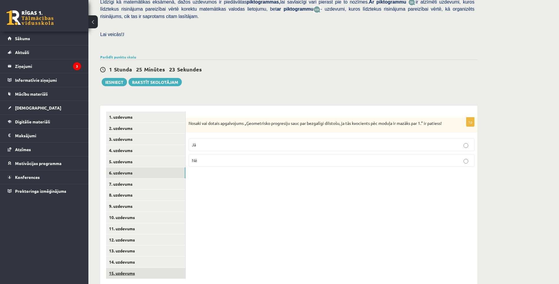
click at [153, 268] on link "15. uzdevums" at bounding box center [145, 273] width 79 height 11
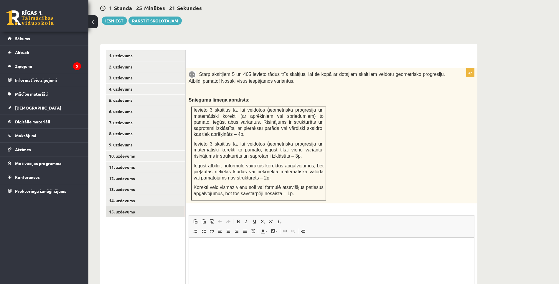
scroll to position [0, 0]
click at [267, 247] on p "Editor, wiswyg-editor-user-answer-47024794201480" at bounding box center [332, 246] width 274 height 6
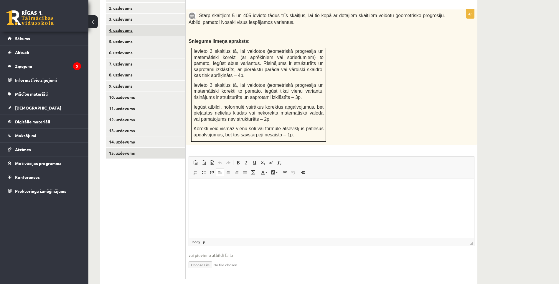
scroll to position [93, 0]
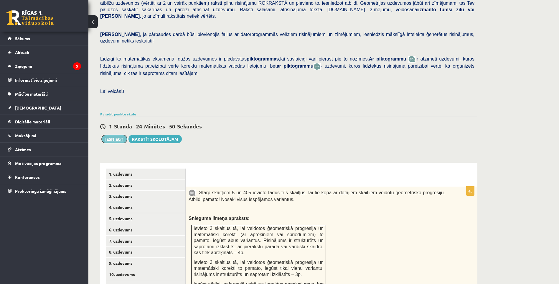
click at [116, 135] on button "Iesniegt" at bounding box center [114, 139] width 25 height 8
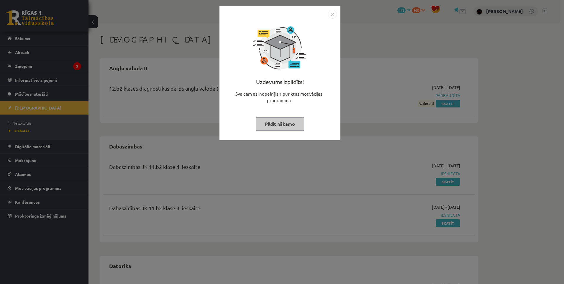
click at [333, 11] on img "Close" at bounding box center [332, 14] width 9 height 9
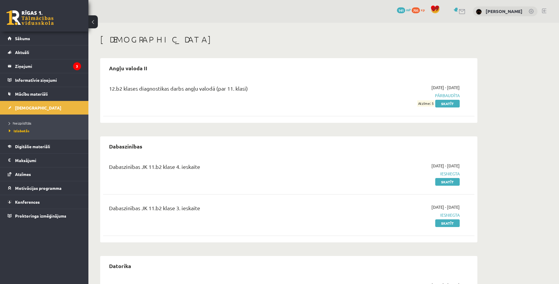
drag, startPoint x: 434, startPoint y: 104, endPoint x: 420, endPoint y: 106, distance: 13.5
click at [420, 106] on div "12.b2 klases diagnostikas darbs angļu valodā (par 11. klasi) 2025-09-01 - 2025-…" at bounding box center [289, 95] width 372 height 34
drag, startPoint x: 420, startPoint y: 106, endPoint x: 413, endPoint y: 108, distance: 7.9
click at [413, 108] on div "12.b2 klases diagnostikas darbs angļu valodā (par 11. klasi) 2025-09-01 - 2025-…" at bounding box center [289, 95] width 372 height 34
click at [31, 33] on link "Sākums" at bounding box center [44, 39] width 73 height 14
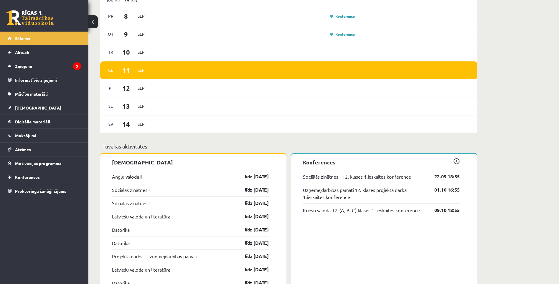
scroll to position [396, 0]
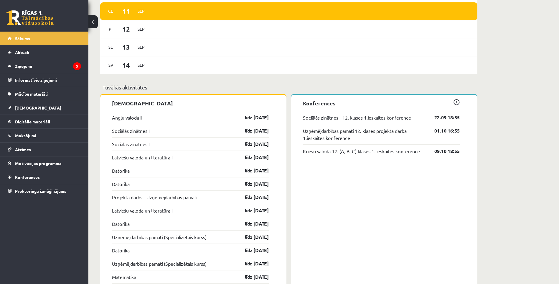
click at [122, 173] on link "Datorika" at bounding box center [121, 170] width 18 height 7
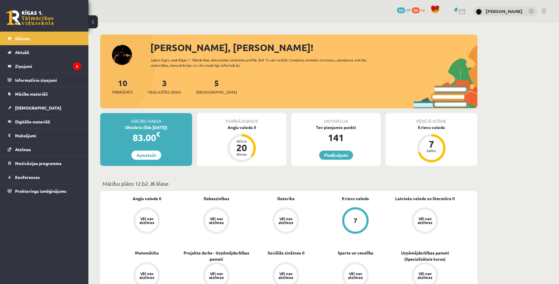
scroll to position [396, 0]
